Goal: Information Seeking & Learning: Learn about a topic

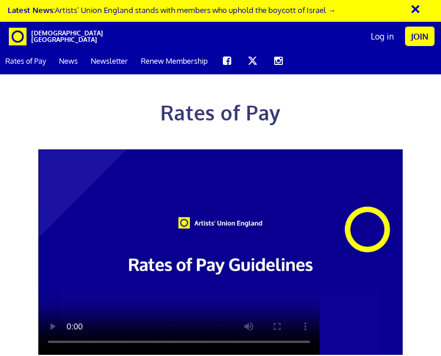
scroll to position [268, 0]
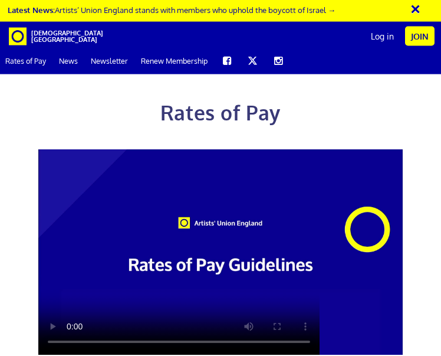
scroll to position [632, 0]
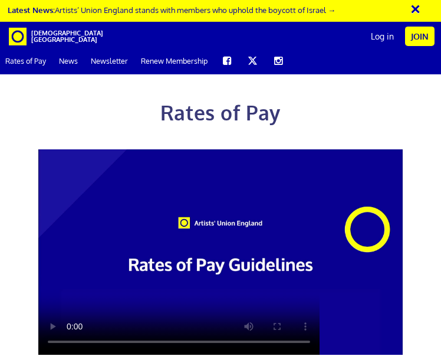
scroll to position [1887, 0]
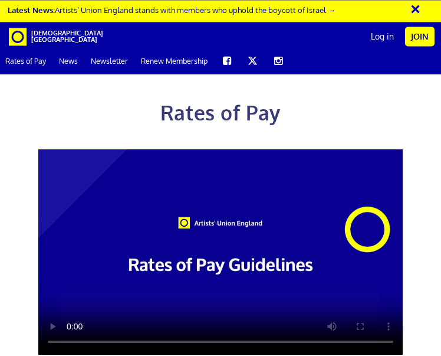
scroll to position [37, 0]
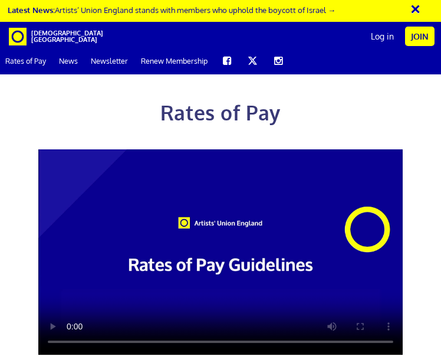
click at [219, 197] on video at bounding box center [220, 251] width 365 height 205
